Goal: Transaction & Acquisition: Purchase product/service

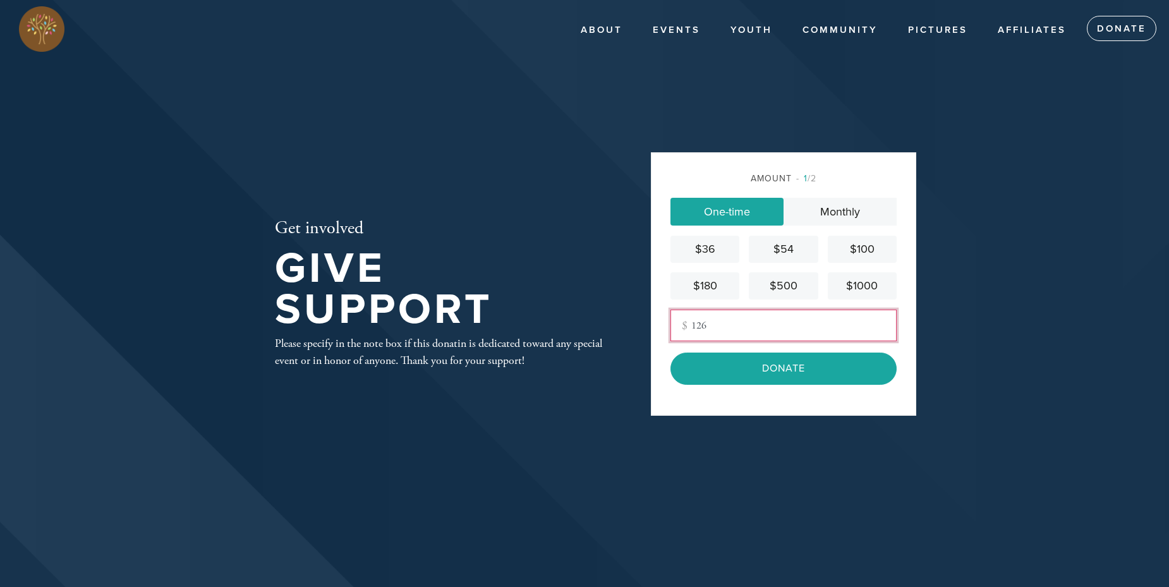
click at [767, 336] on input "126" at bounding box center [784, 326] width 226 height 32
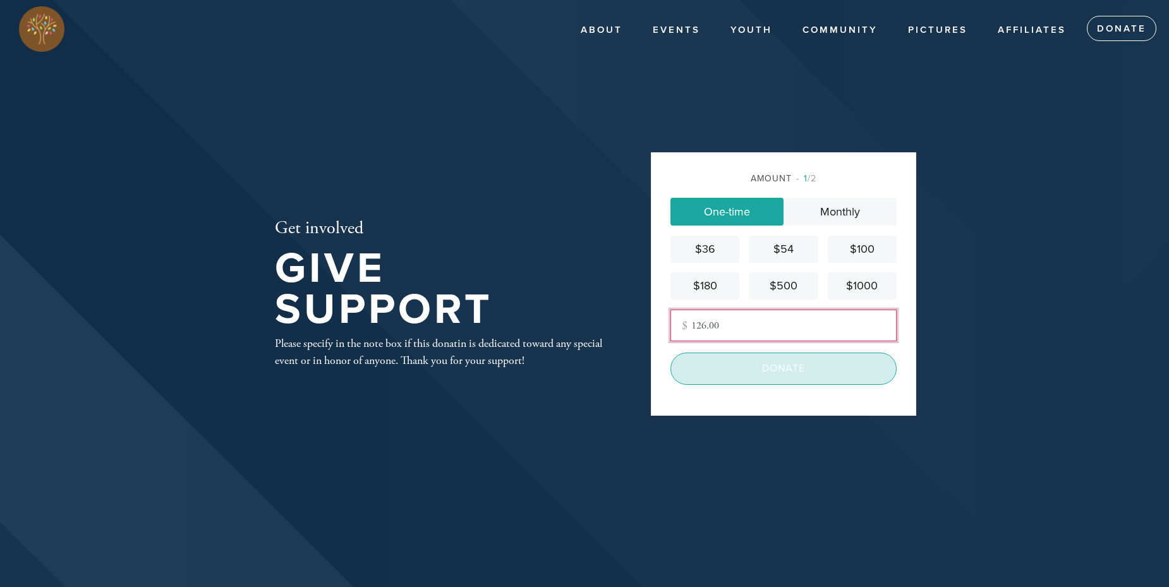
type input "126.00"
click at [807, 360] on input "Donate" at bounding box center [784, 369] width 226 height 32
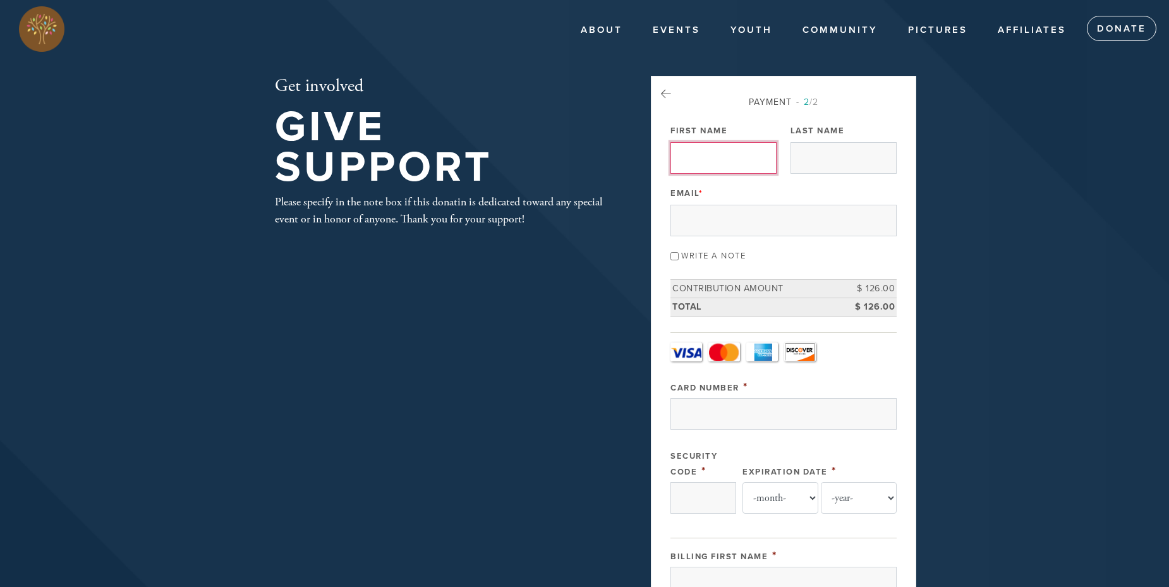
click at [730, 158] on input "First Name" at bounding box center [724, 158] width 106 height 32
type input "Yehudah"
type input "Zvi"
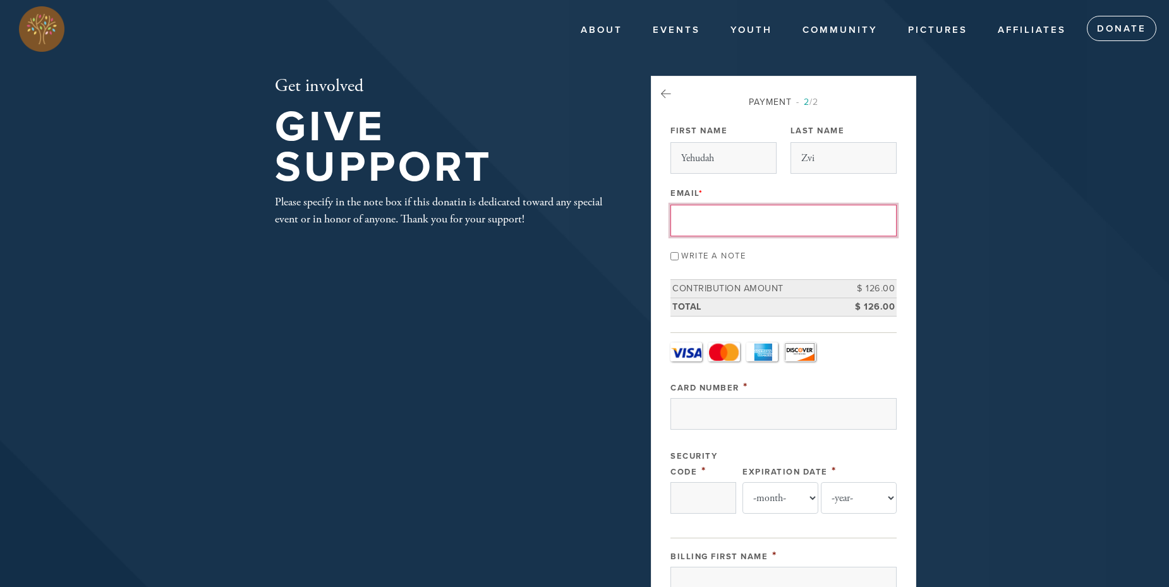
paste input "[EMAIL_ADDRESS][DOMAIN_NAME]"
type input "[EMAIL_ADDRESS][DOMAIN_NAME]"
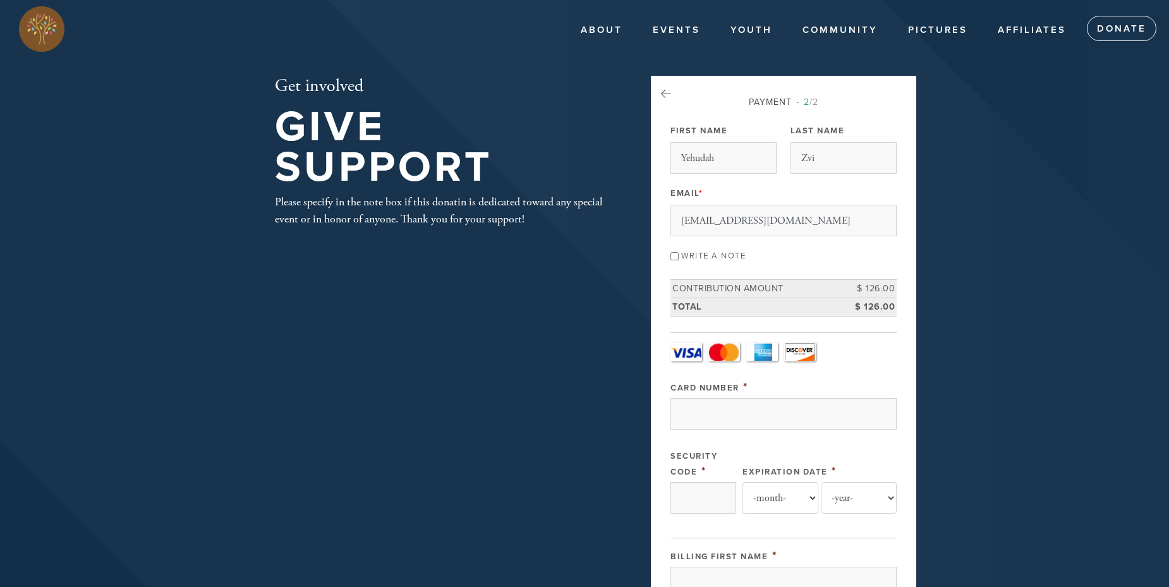
click at [674, 259] on input "Write a note" at bounding box center [675, 256] width 8 height 8
checkbox input "true"
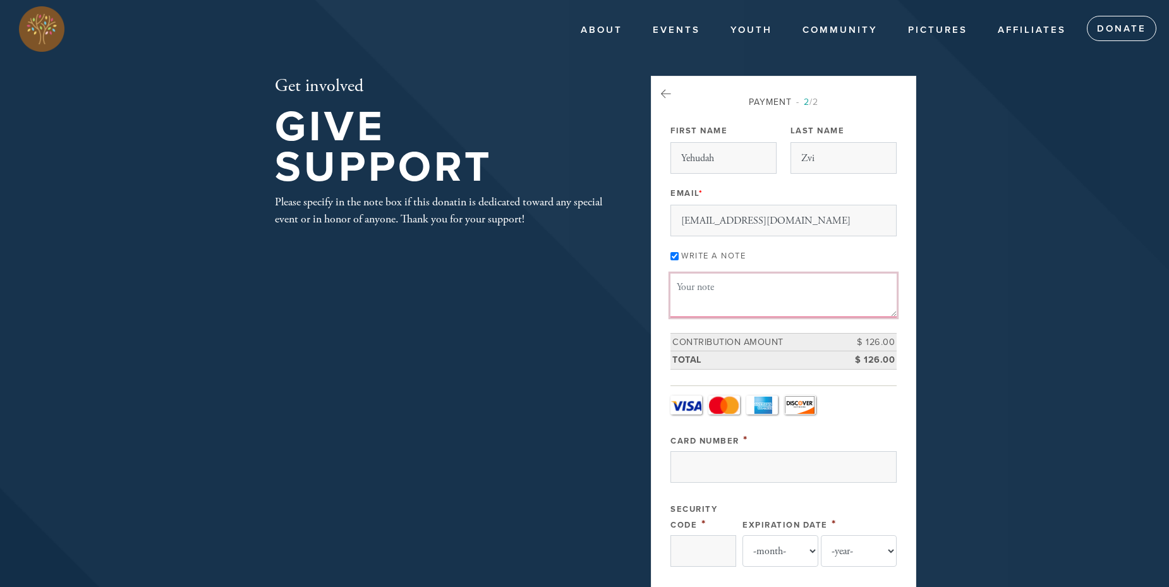
paste textarea "Please use this donation wherever the Shul feels it is best needed. [PERSON_NAM…"
type textarea "Please use this donation wherever the Shul feels it is best needed. [PERSON_NAM…"
click at [741, 472] on input "Card Number" at bounding box center [784, 467] width 226 height 32
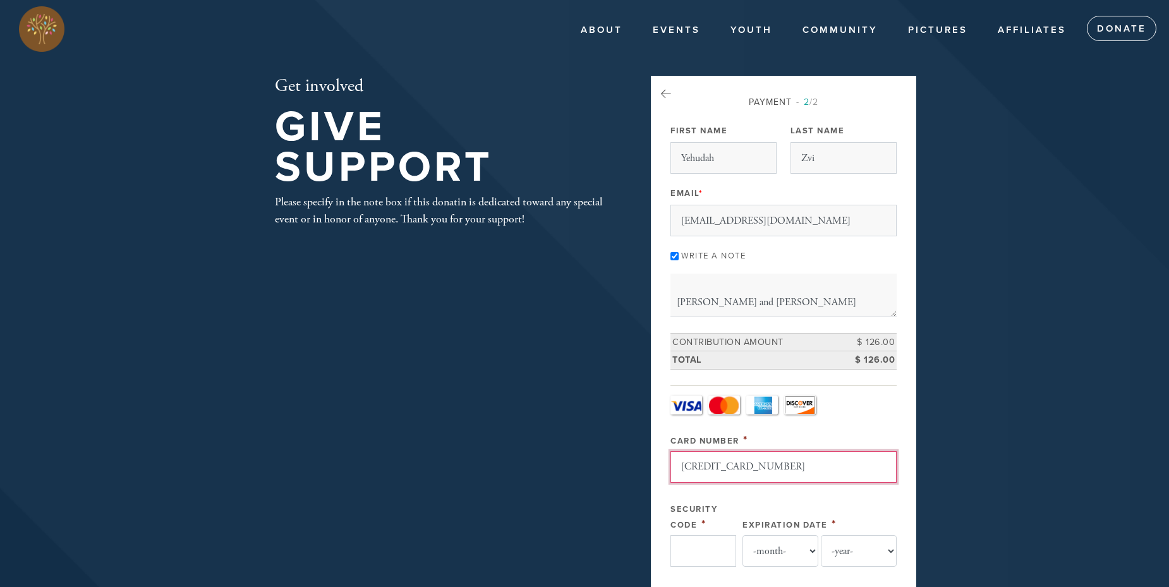
type input "[CREDIT_CARD_NUMBER]"
drag, startPoint x: 685, startPoint y: 545, endPoint x: 673, endPoint y: 554, distance: 14.4
click at [685, 547] on input "Security Code" at bounding box center [704, 551] width 66 height 32
type input "746"
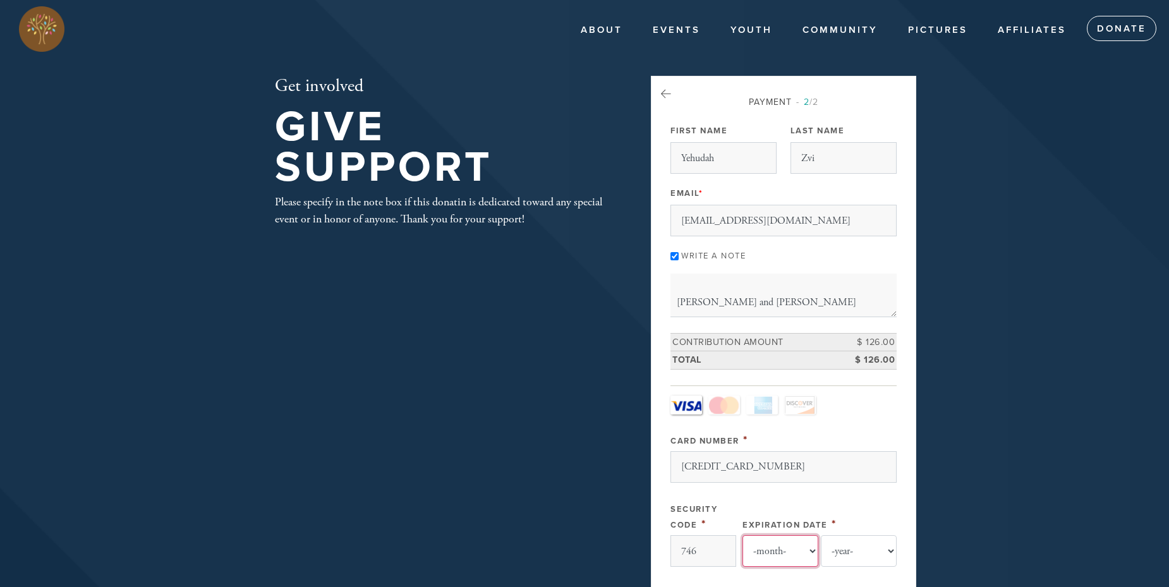
click at [813, 547] on select "-month- Jan Feb Mar Apr May Jun [DATE] Aug Sep Oct Nov Dec" at bounding box center [781, 551] width 76 height 32
select select "7"
click at [743, 535] on select "-month- Jan Feb Mar Apr May Jun [DATE] Aug Sep Oct Nov Dec" at bounding box center [781, 551] width 76 height 32
click at [892, 549] on select "-year- 2025 2026 2027 2028 2029 2030 2031 2032 2033 2034 2035" at bounding box center [859, 551] width 76 height 32
select select "2027"
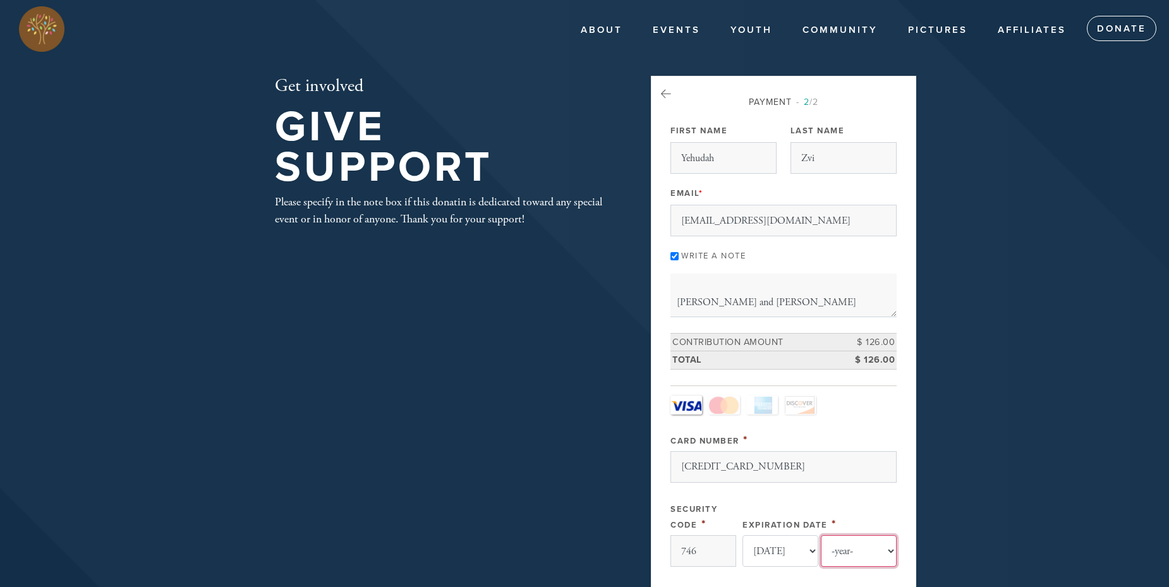
click at [821, 535] on select "-year- 2025 2026 2027 2028 2029 2030 2031 2032 2033 2034 2035" at bounding box center [859, 551] width 76 height 32
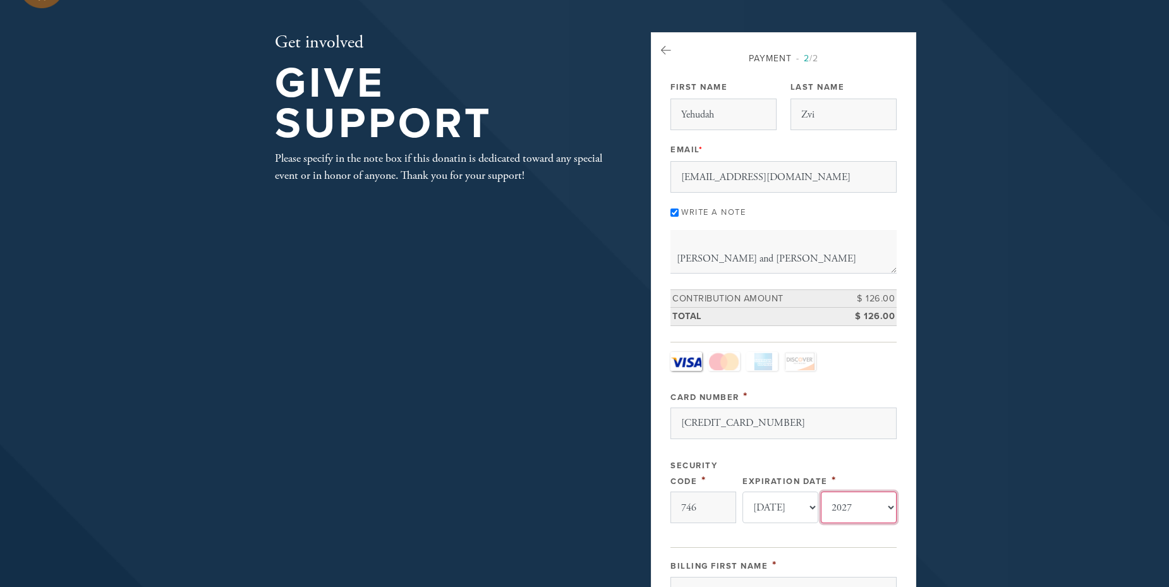
scroll to position [126, 0]
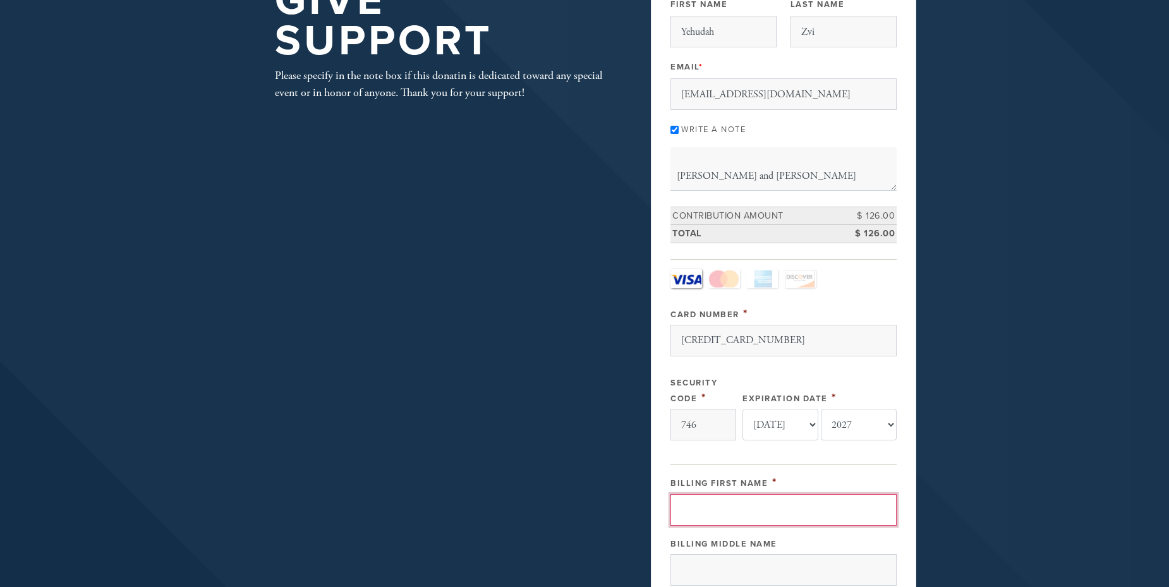
click at [772, 522] on input "Billing First Name" at bounding box center [784, 510] width 226 height 32
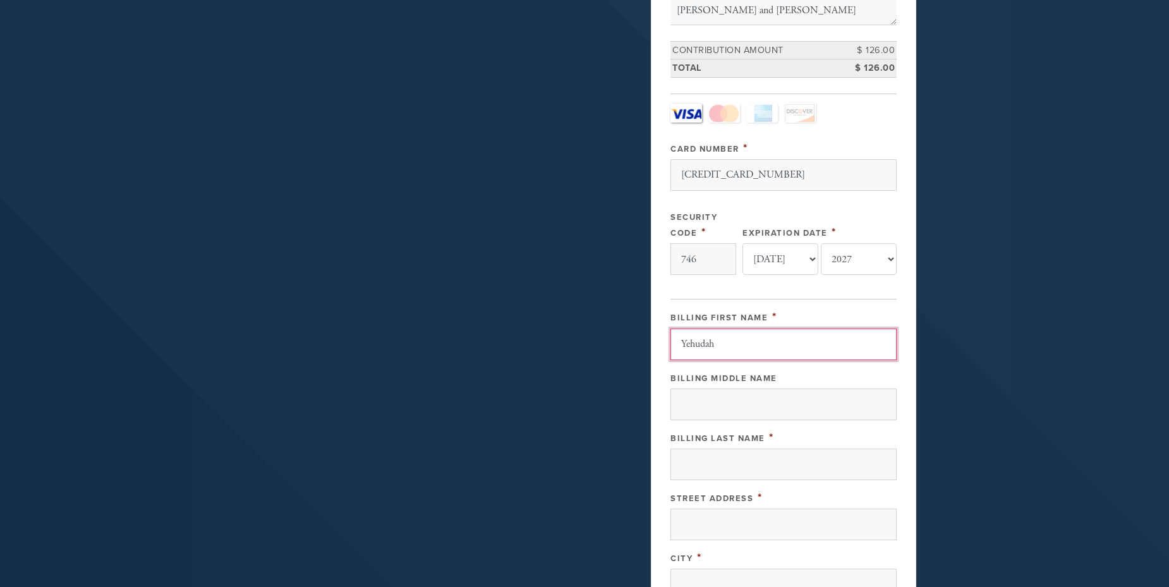
scroll to position [316, 0]
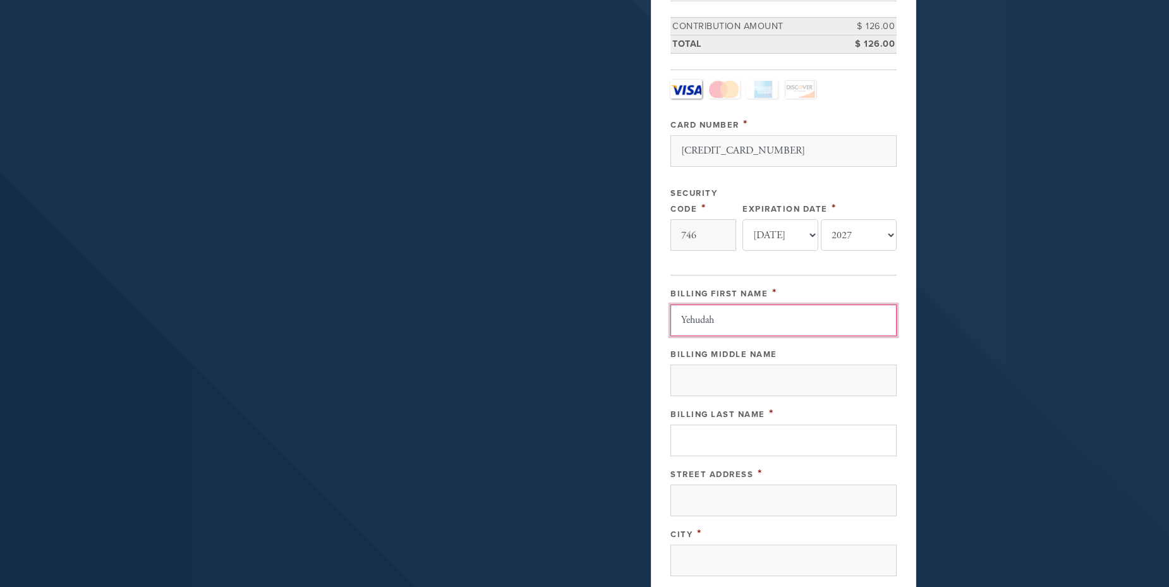
type input "Yehudah"
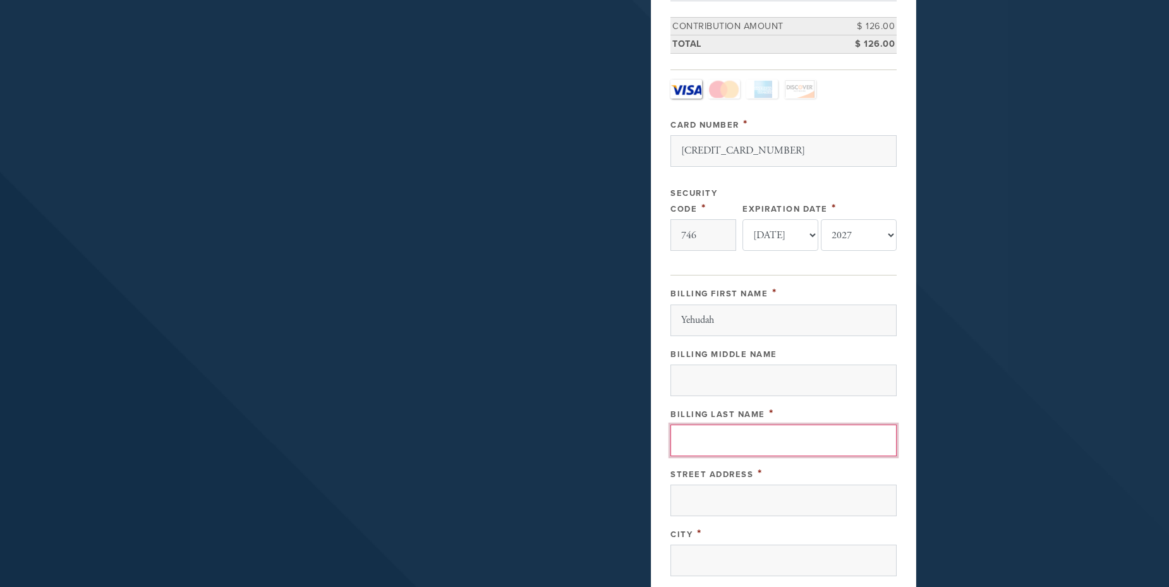
click at [723, 444] on input "Billing Last Name" at bounding box center [784, 441] width 226 height 32
type input "Zvi"
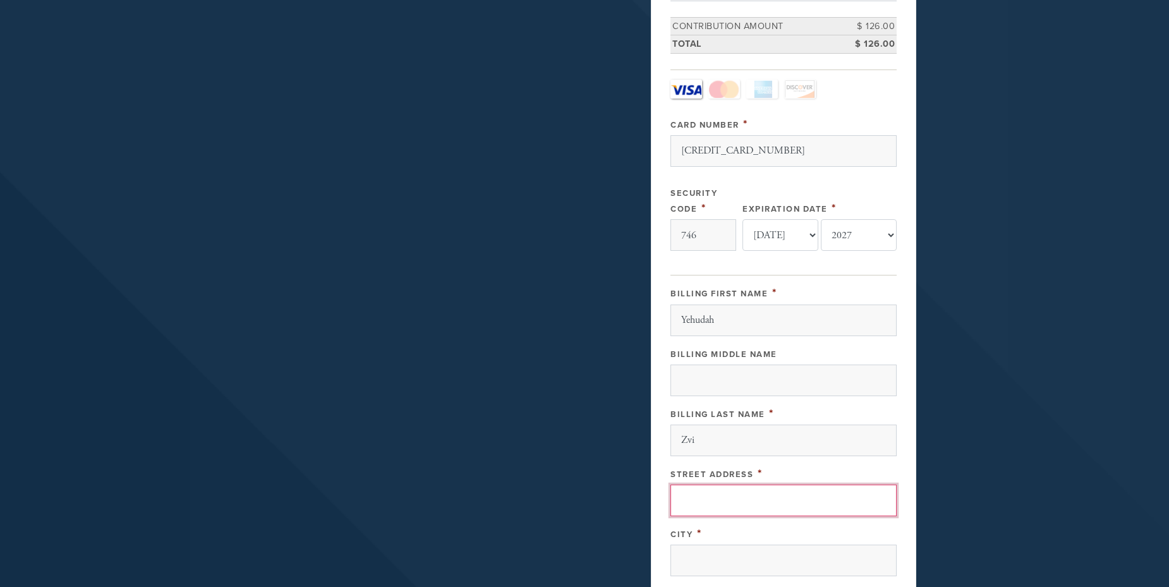
click at [725, 502] on input "Street Address" at bounding box center [784, 501] width 226 height 32
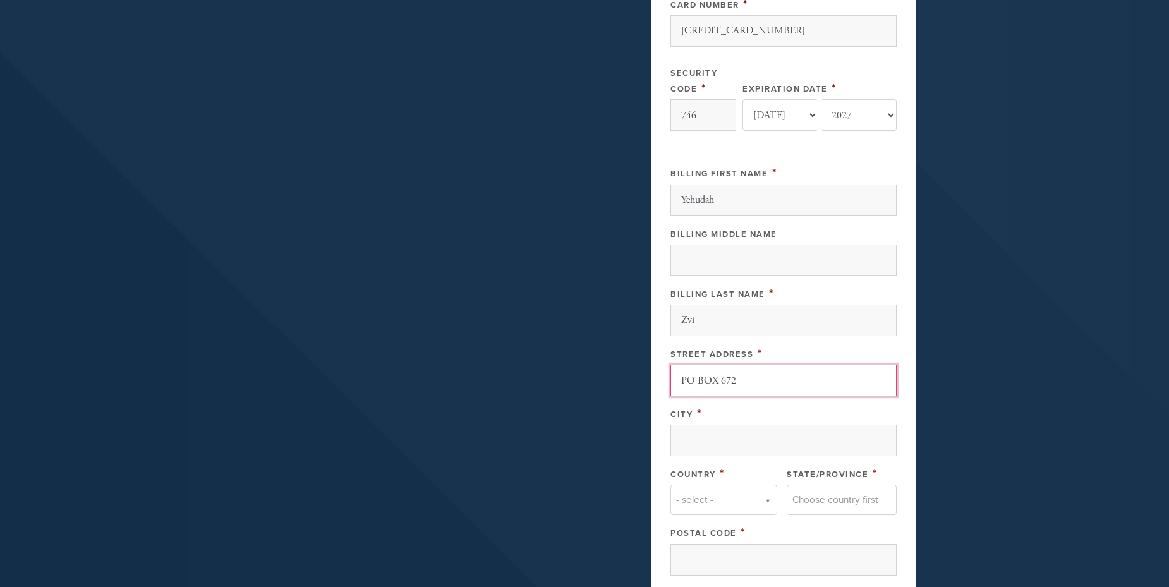
scroll to position [442, 0]
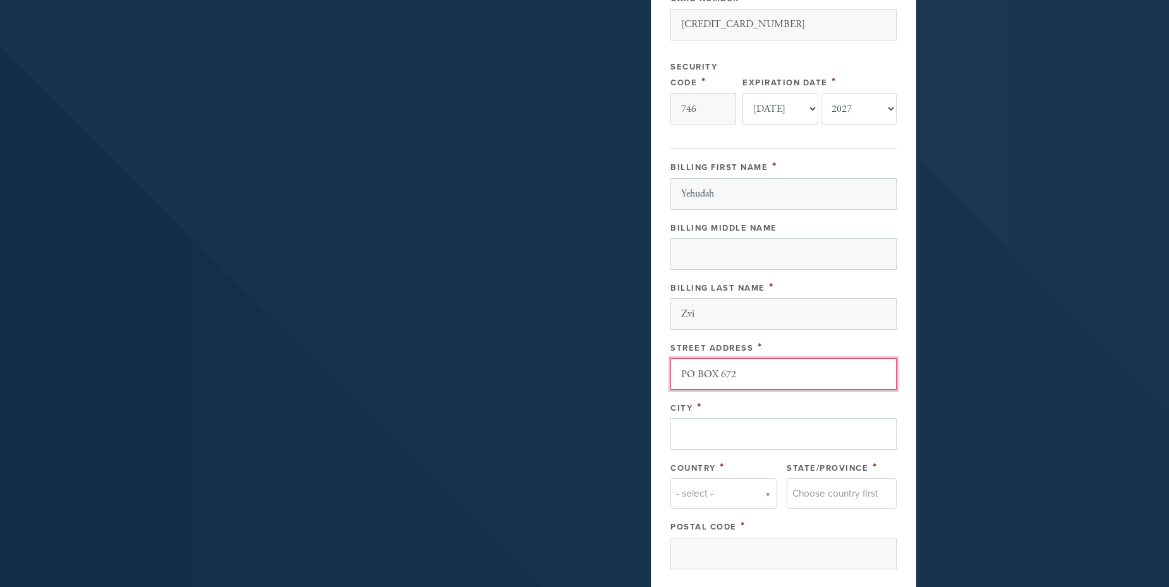
type input "PO BOX 672"
click at [733, 437] on input "City" at bounding box center [784, 434] width 226 height 32
type input "b"
type input "[PERSON_NAME]"
type input "r"
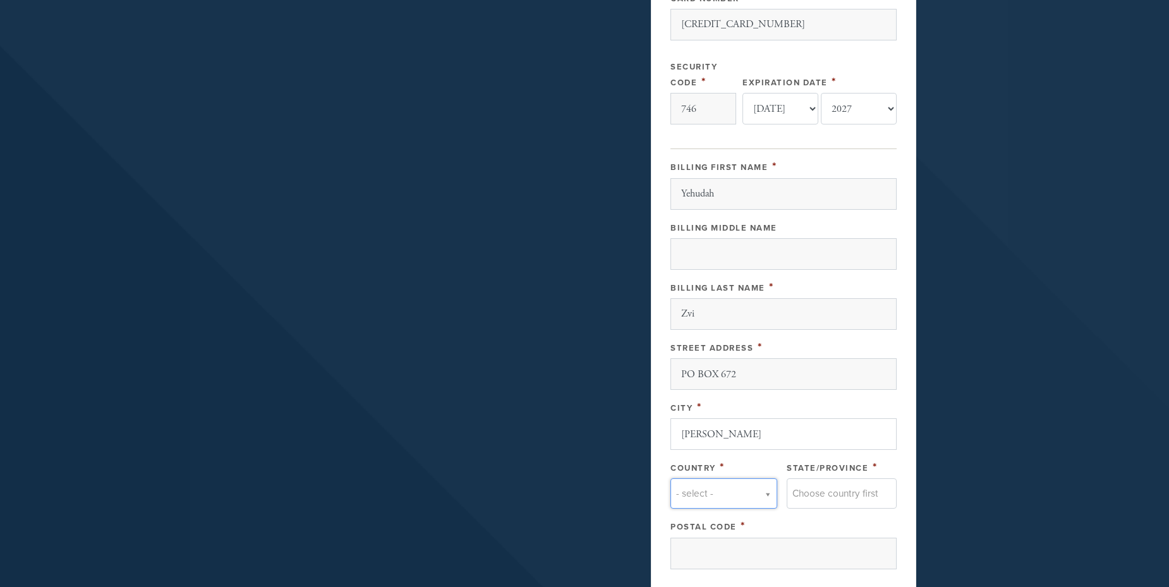
type input "r"
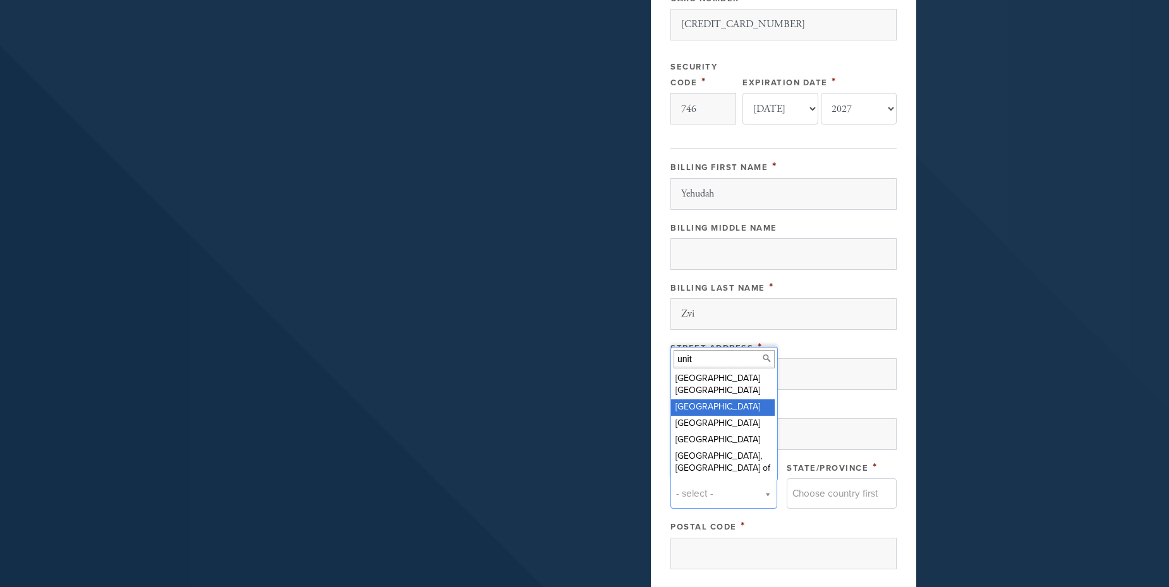
type input "unit"
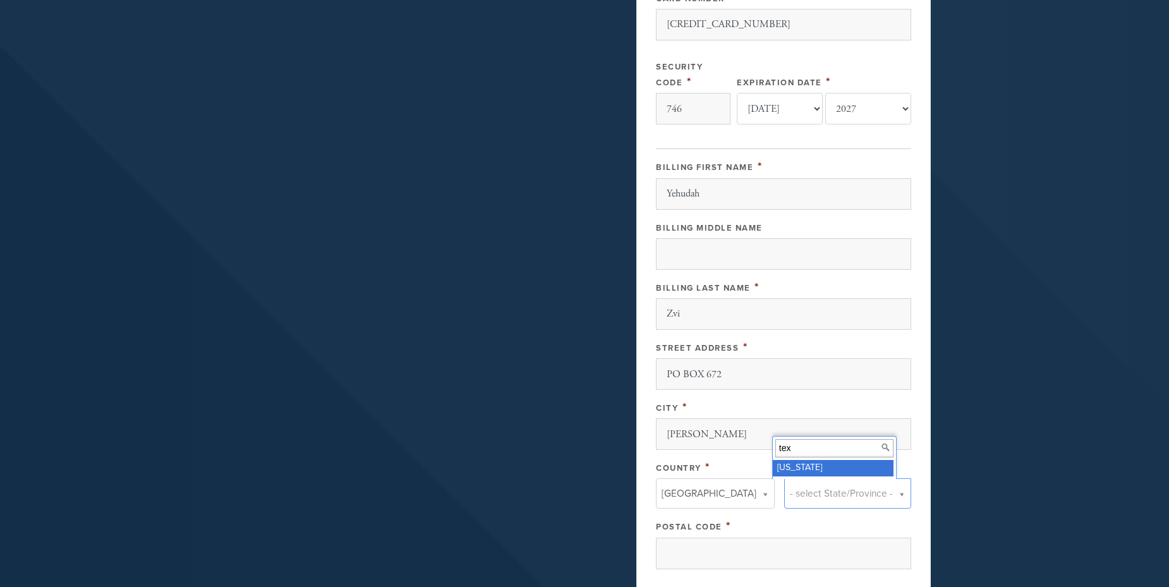
type input "tex"
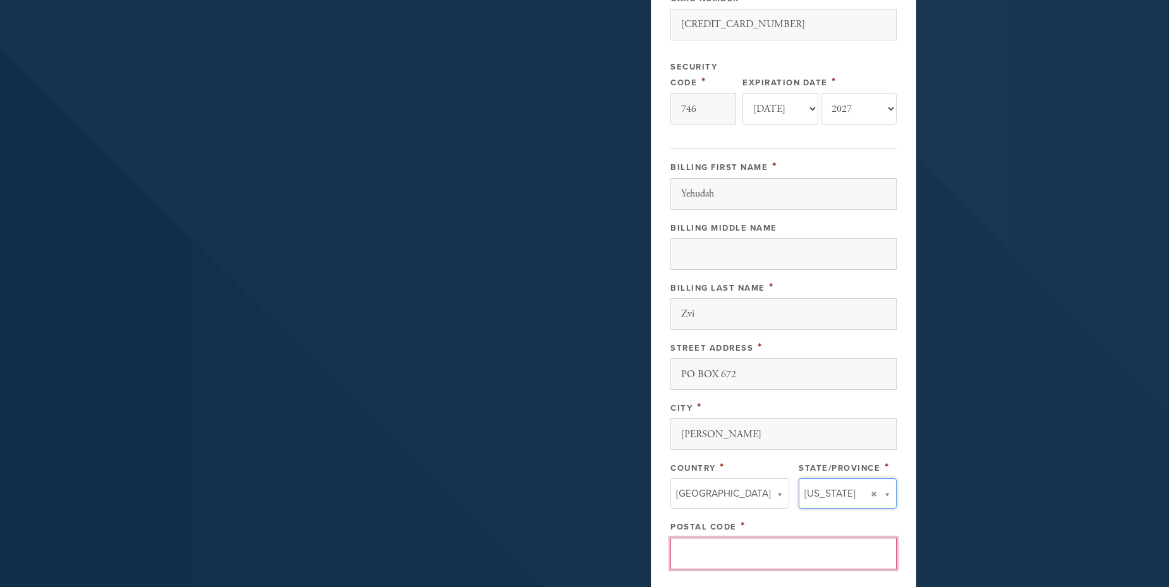
drag, startPoint x: 712, startPoint y: 548, endPoint x: 720, endPoint y: 548, distance: 7.6
click at [715, 548] on input "Postal Code" at bounding box center [784, 554] width 226 height 32
type input "78606"
click at [961, 539] on header "About About Chabad Contact Events Youth [GEOGRAPHIC_DATA] CTots [GEOGRAPHIC_DAT…" at bounding box center [584, 151] width 1169 height 1187
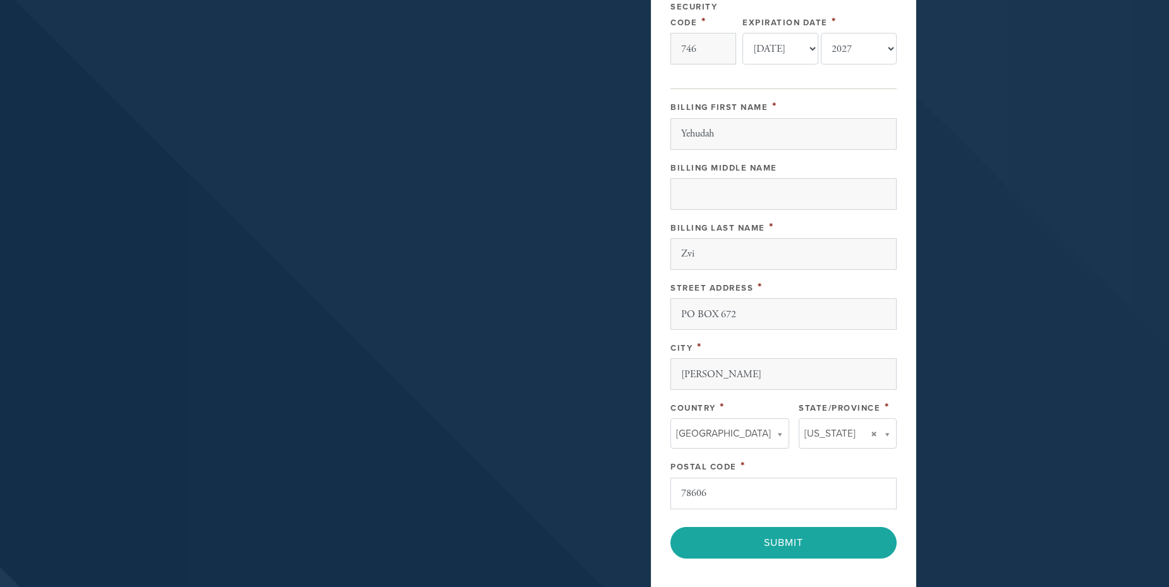
scroll to position [569, 0]
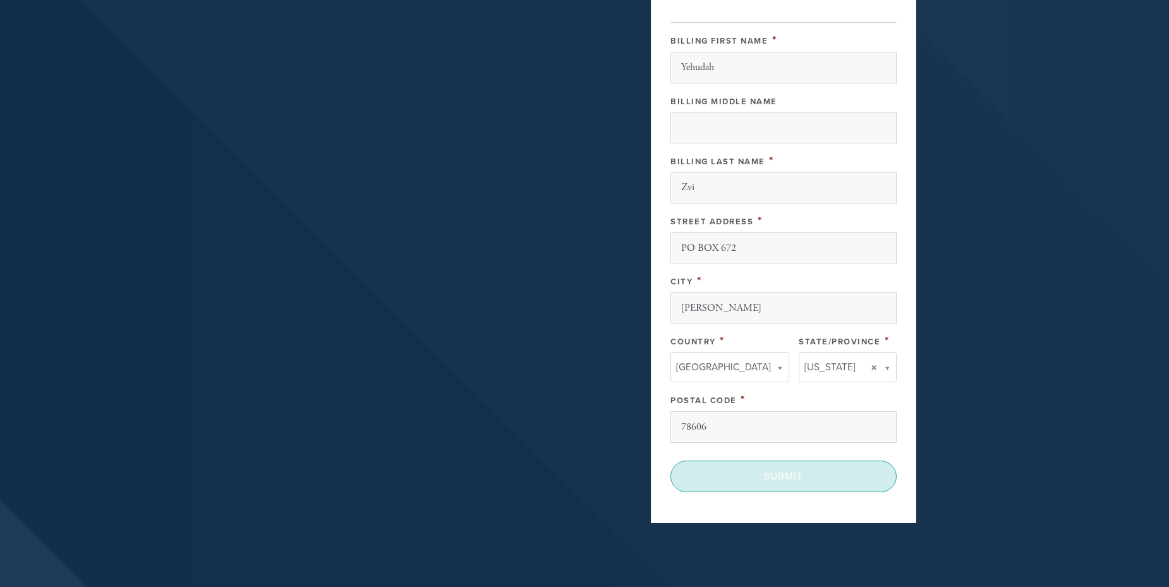
click at [796, 473] on input "Submit" at bounding box center [784, 477] width 226 height 32
